Goal: Information Seeking & Learning: Learn about a topic

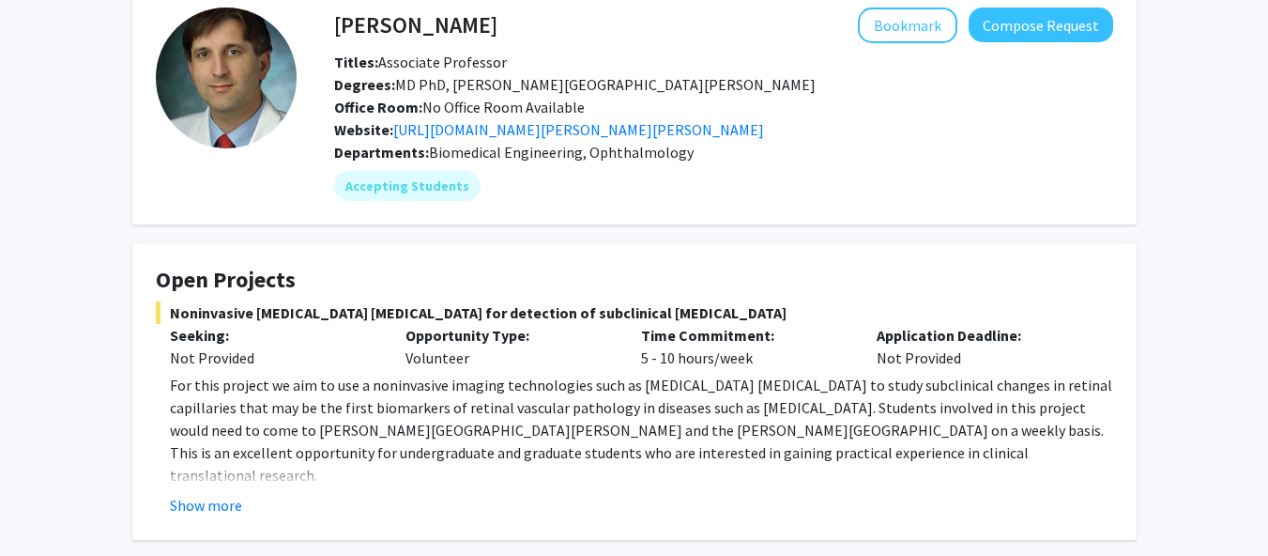
scroll to position [99, 0]
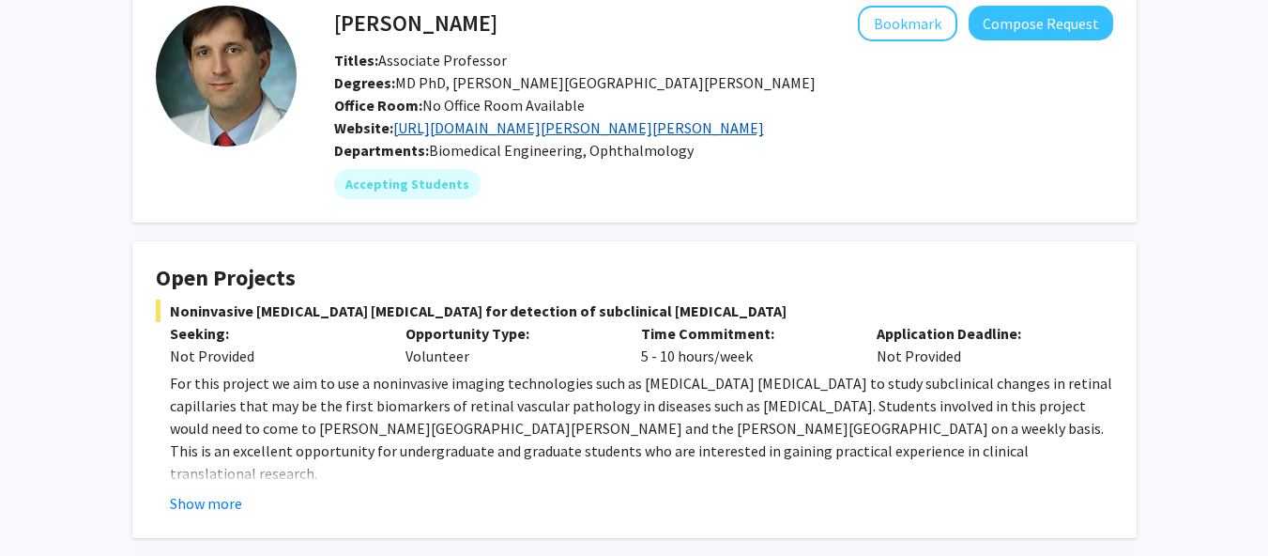
click at [580, 123] on link "https://www.hopkinsmedicine.org/wilmer/research/retina/kashani" at bounding box center [578, 127] width 371 height 19
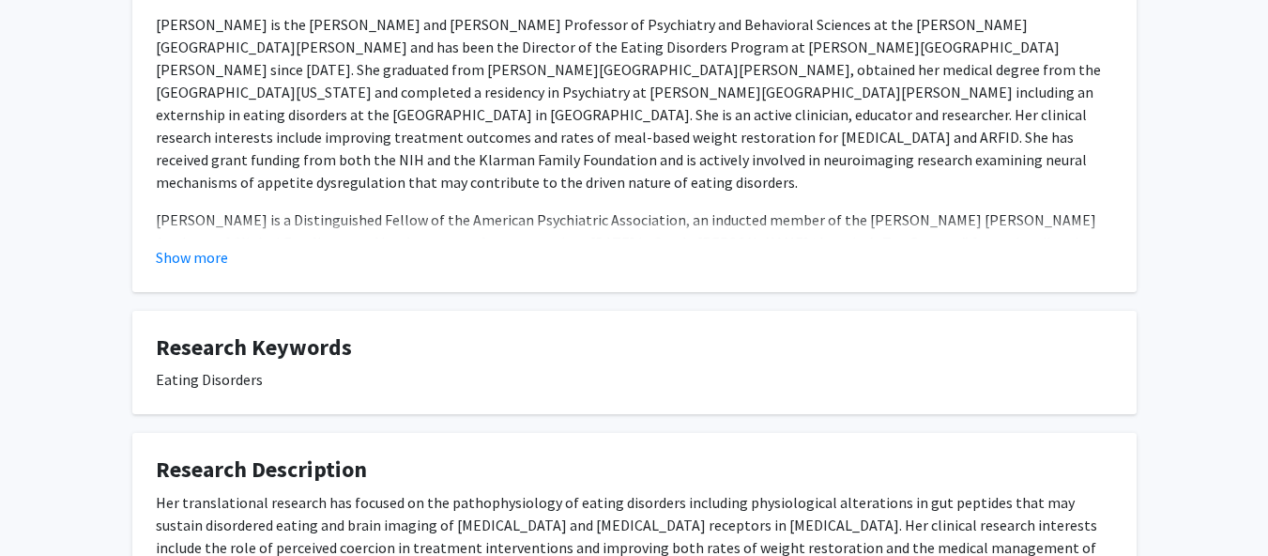
scroll to position [694, 0]
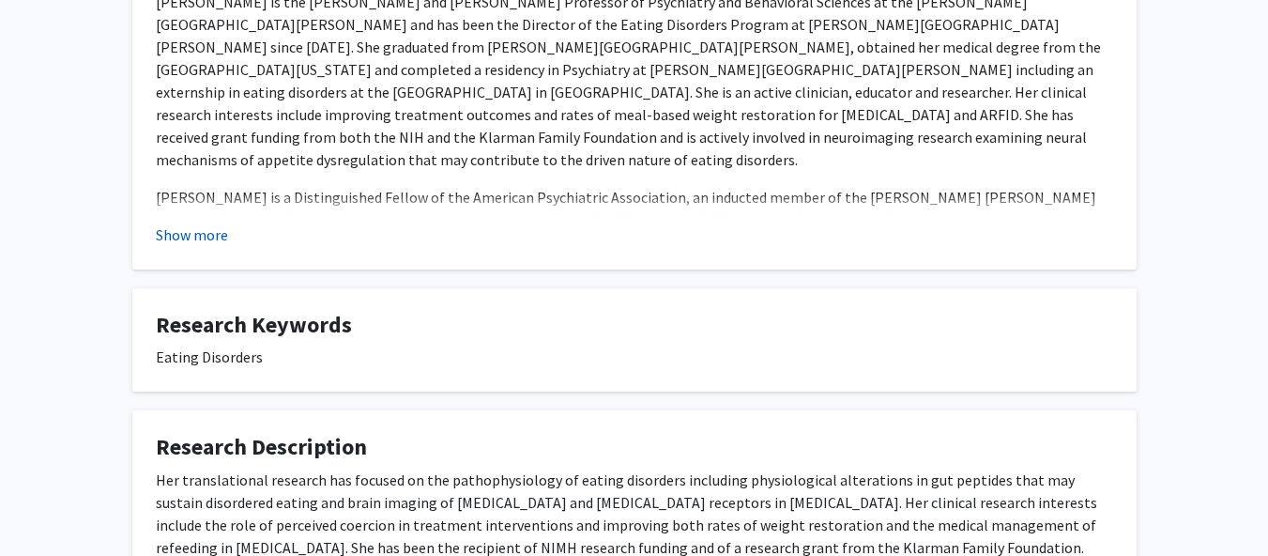
click at [211, 237] on button "Show more" at bounding box center [192, 234] width 72 height 23
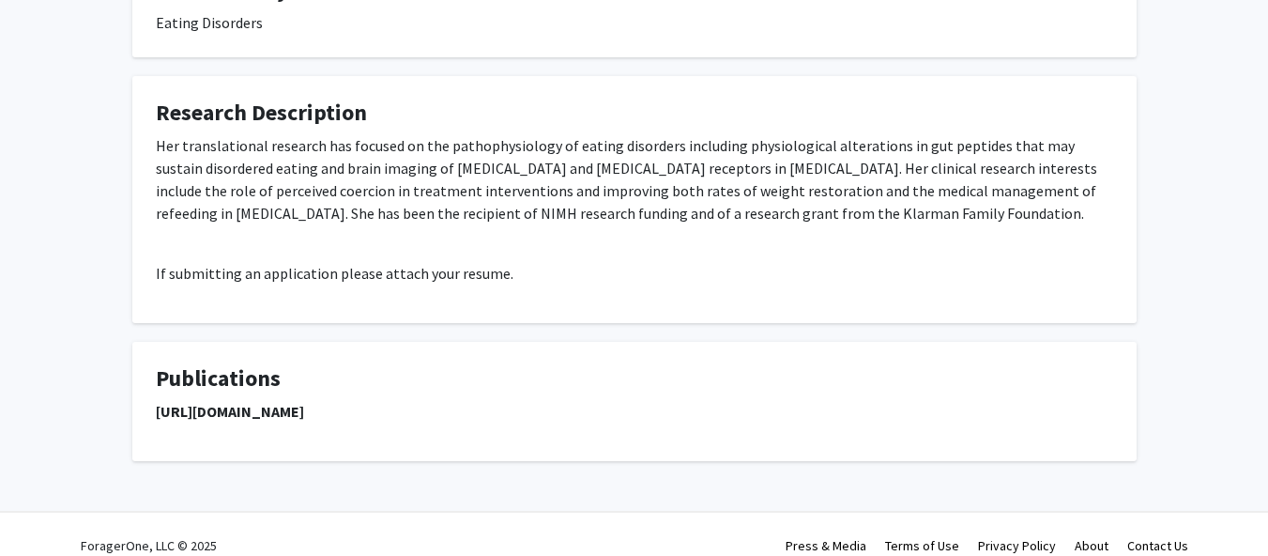
scroll to position [0, 0]
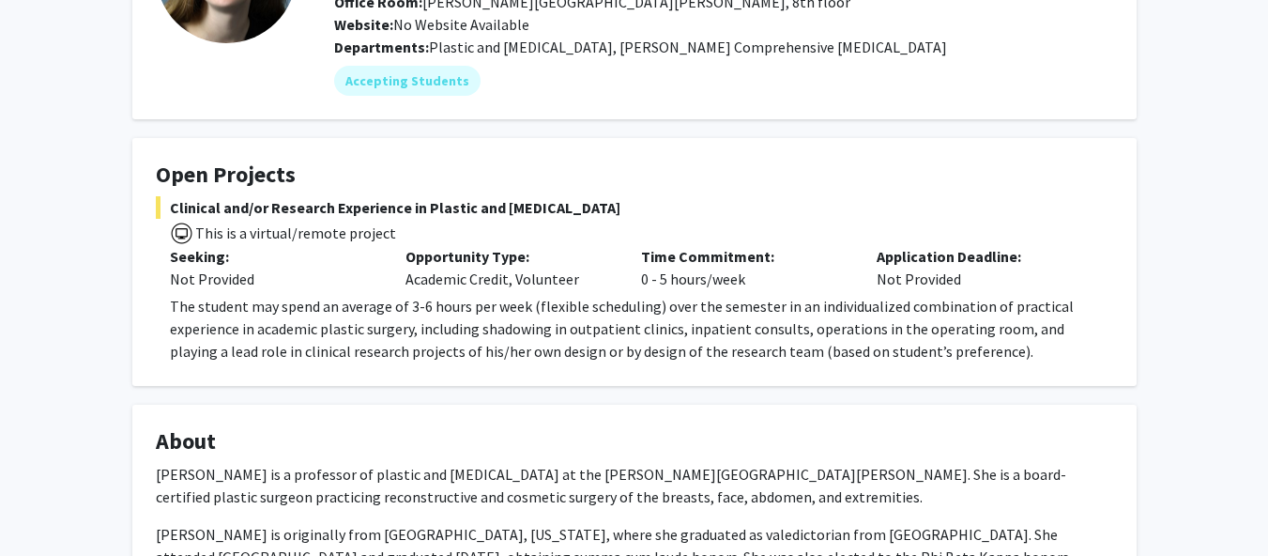
scroll to position [204, 0]
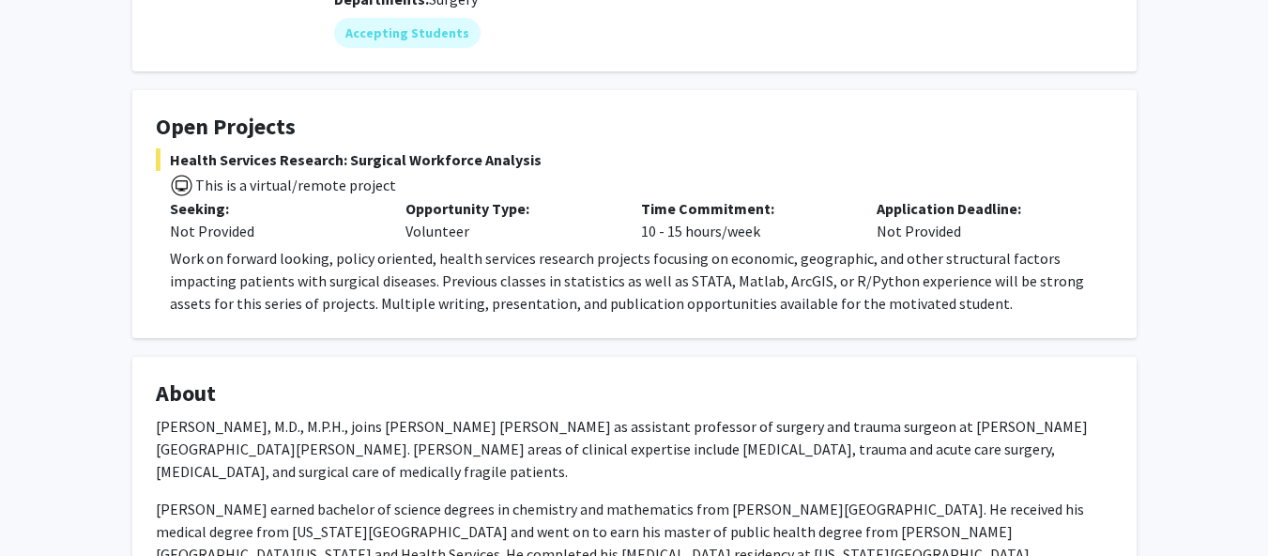
scroll to position [387, 0]
